Goal: Task Accomplishment & Management: Manage account settings

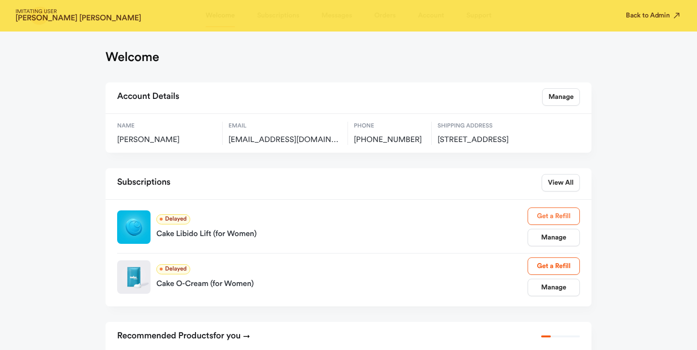
scroll to position [36, 0]
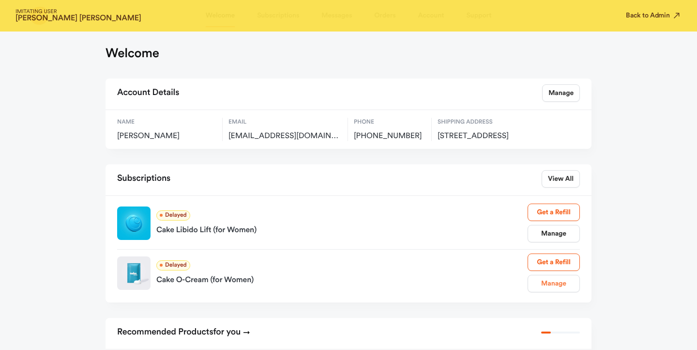
click at [547, 291] on link "Manage" at bounding box center [554, 283] width 52 height 17
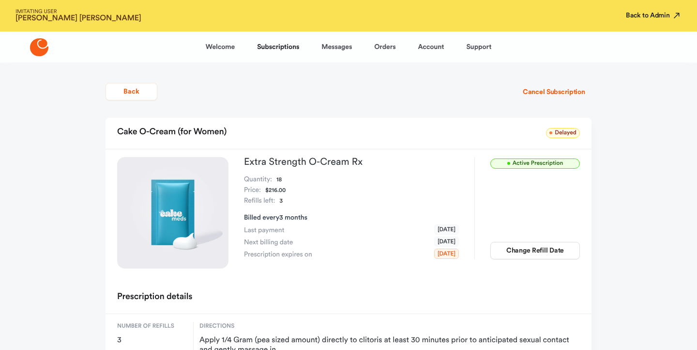
click at [635, 14] on button "Back to Admin" at bounding box center [654, 16] width 56 height 10
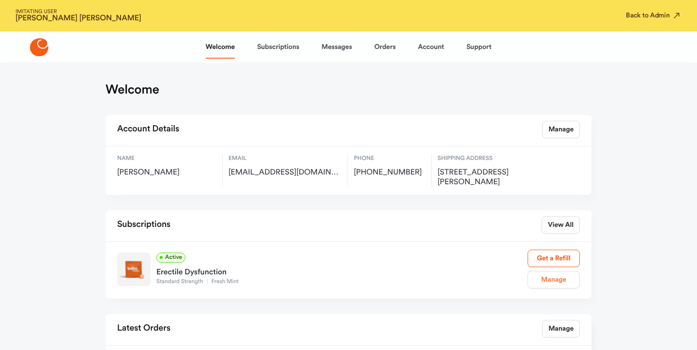
click at [558, 279] on link "Manage" at bounding box center [554, 279] width 52 height 17
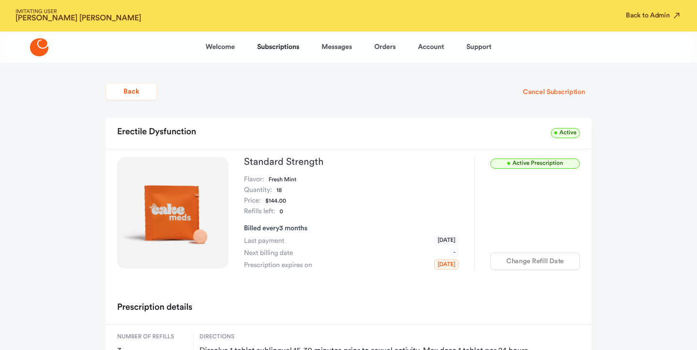
click at [541, 97] on button "Cancel Subscription" at bounding box center [554, 91] width 75 height 17
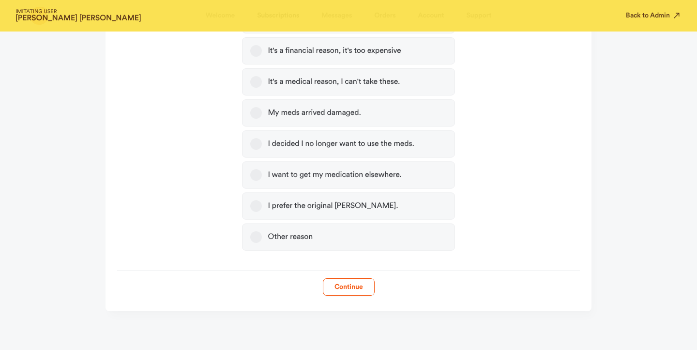
click at [297, 231] on label "Other reason" at bounding box center [348, 236] width 213 height 27
click at [262, 231] on button "Other reason" at bounding box center [256, 237] width 12 height 12
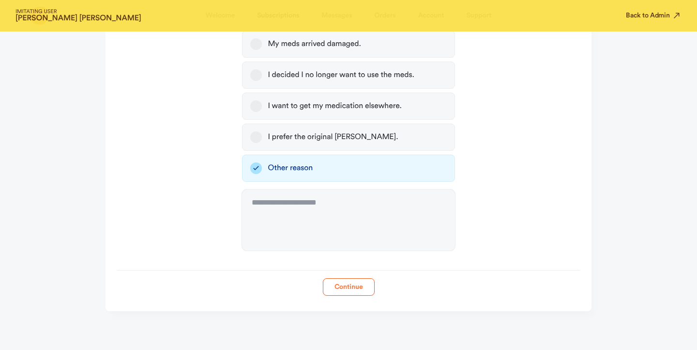
click at [336, 278] on button "Continue" at bounding box center [349, 286] width 52 height 17
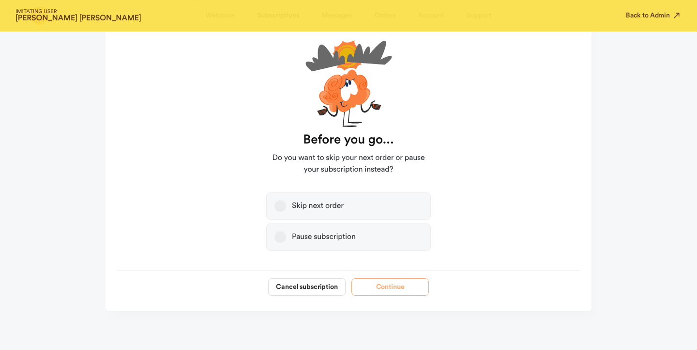
scroll to position [92, 0]
click at [298, 276] on form "Before you go... Do you want to skip your next order or pause your subscription…" at bounding box center [349, 159] width 486 height 273
click at [298, 286] on button "Cancel subscription" at bounding box center [306, 286] width 77 height 17
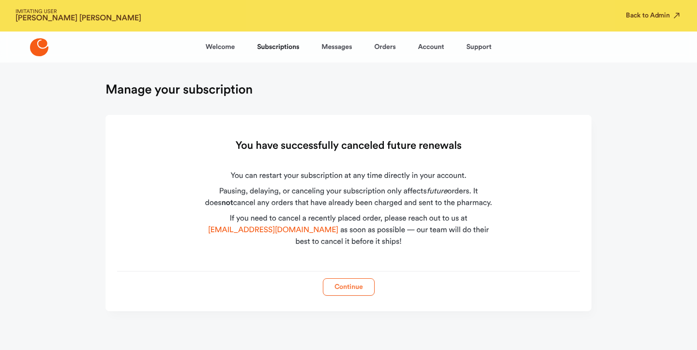
click at [343, 292] on button "Continue" at bounding box center [349, 286] width 52 height 17
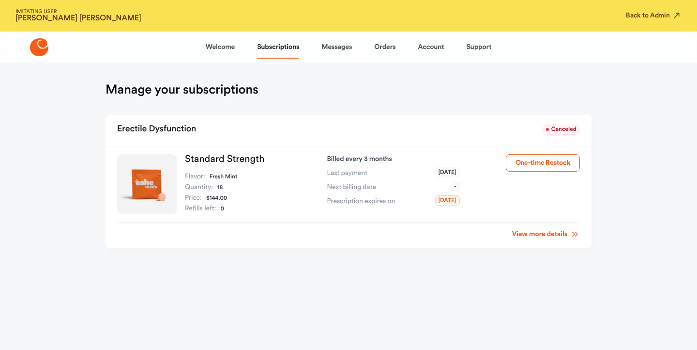
click at [654, 9] on div "IMITATING USER [PERSON_NAME] Back to Admin" at bounding box center [348, 15] width 697 height 31
click at [652, 13] on button "Back to Admin" at bounding box center [654, 16] width 56 height 10
